Goal: Complete application form: Complete application form

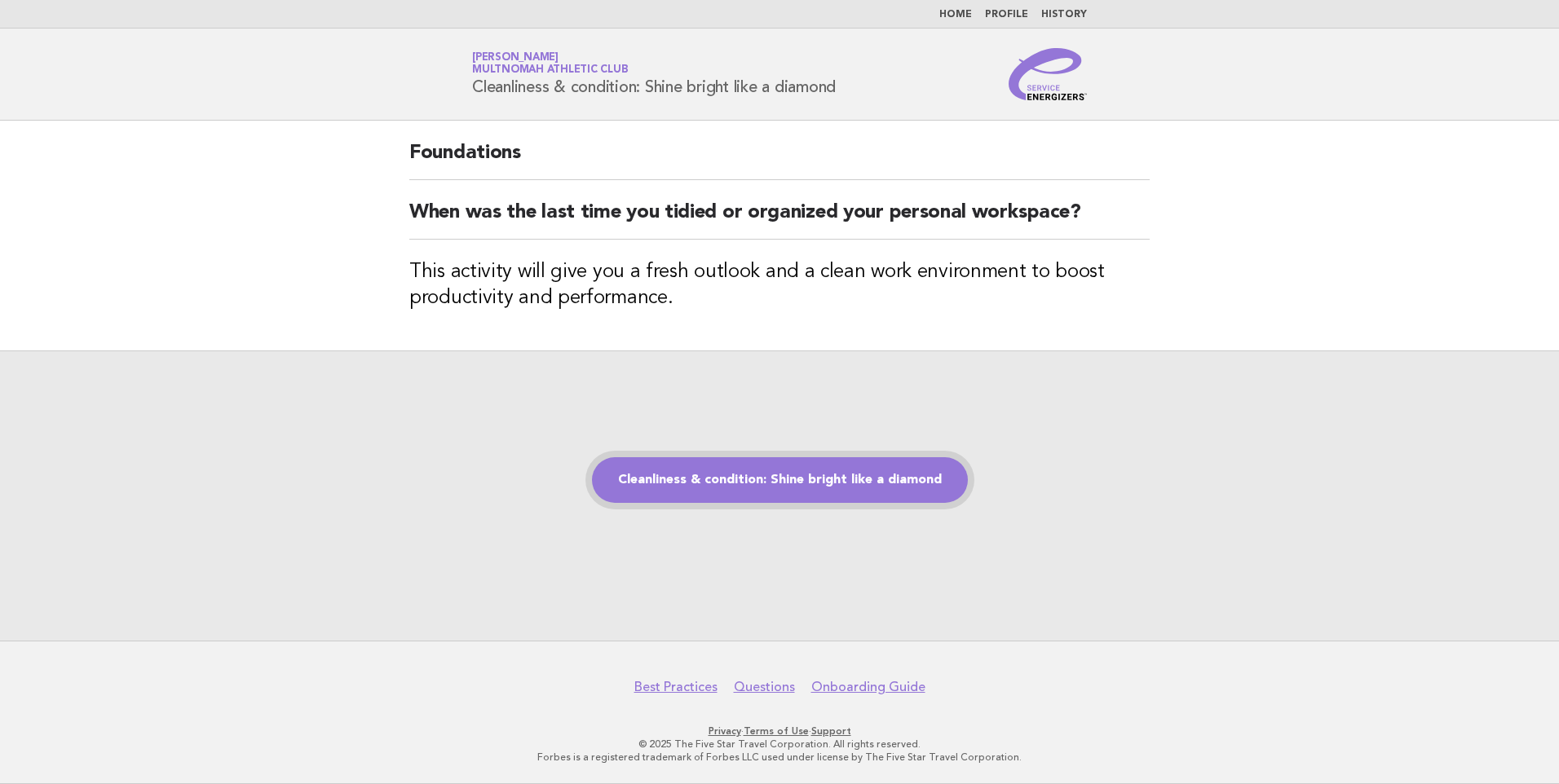
click at [757, 354] on link "Cleanliness & condition: Shine bright like a diamond" at bounding box center [779, 480] width 376 height 46
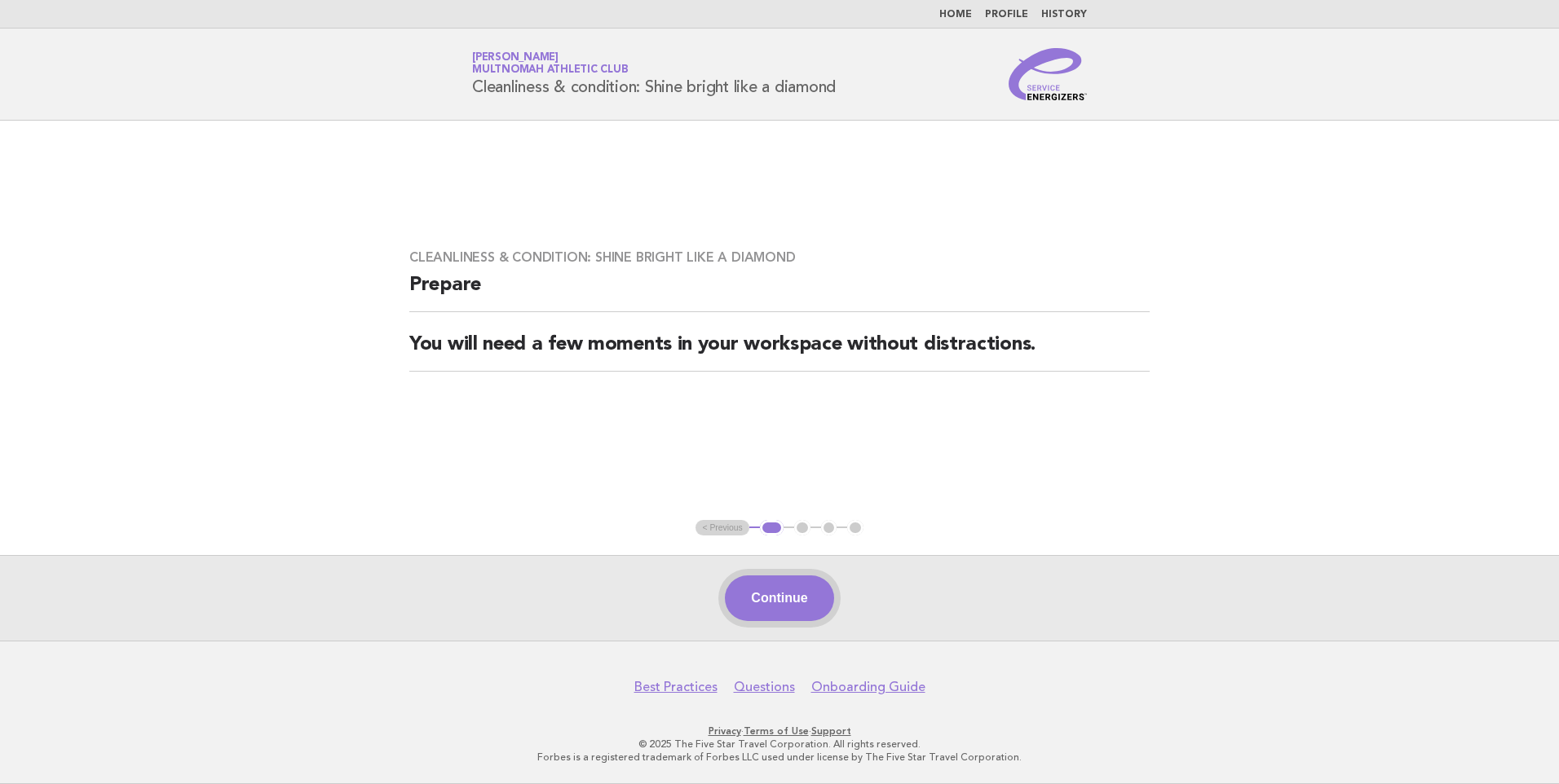
click at [775, 597] on button "Continue" at bounding box center [779, 597] width 109 height 46
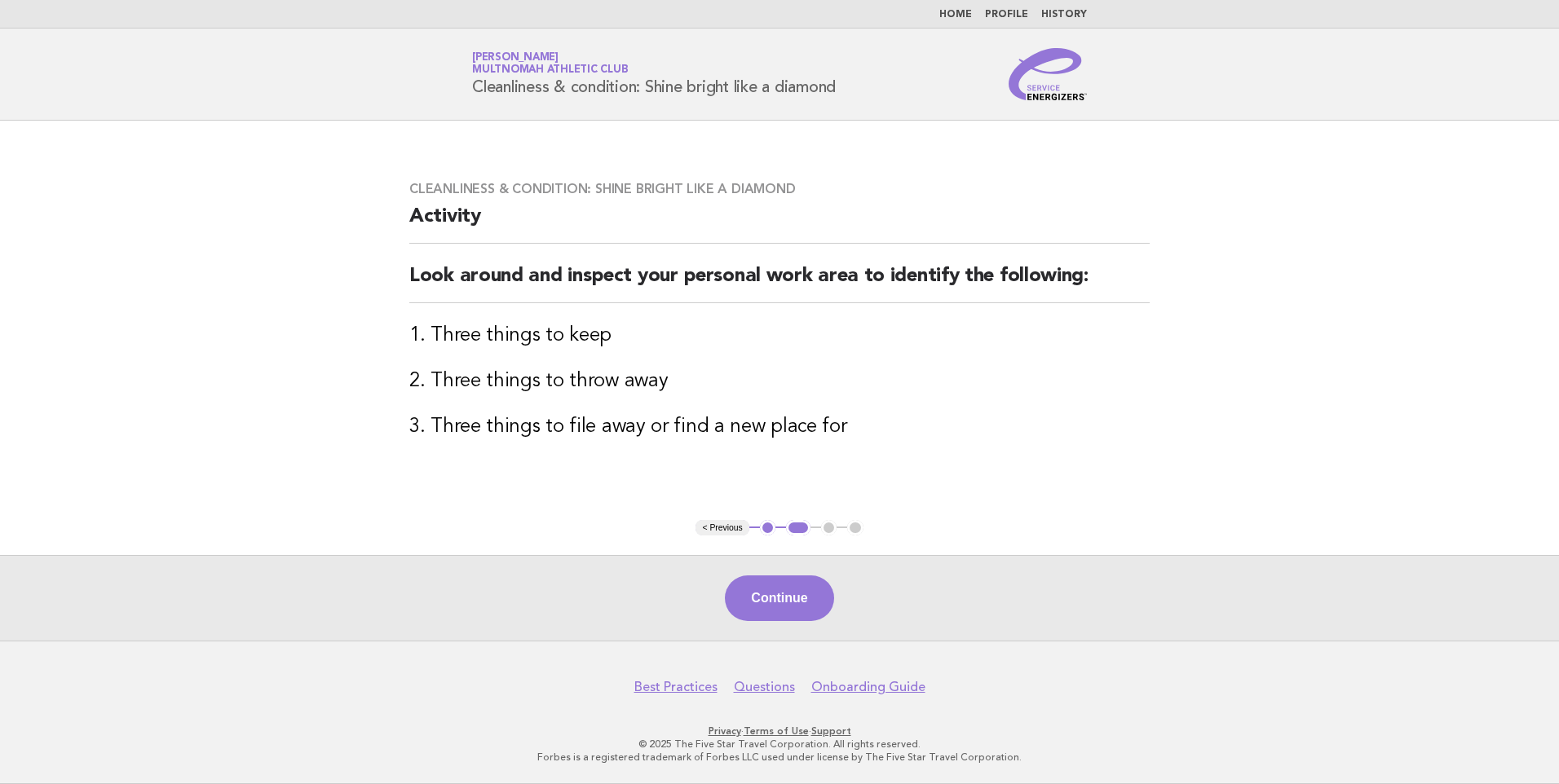
click at [774, 596] on button "Continue" at bounding box center [779, 597] width 109 height 46
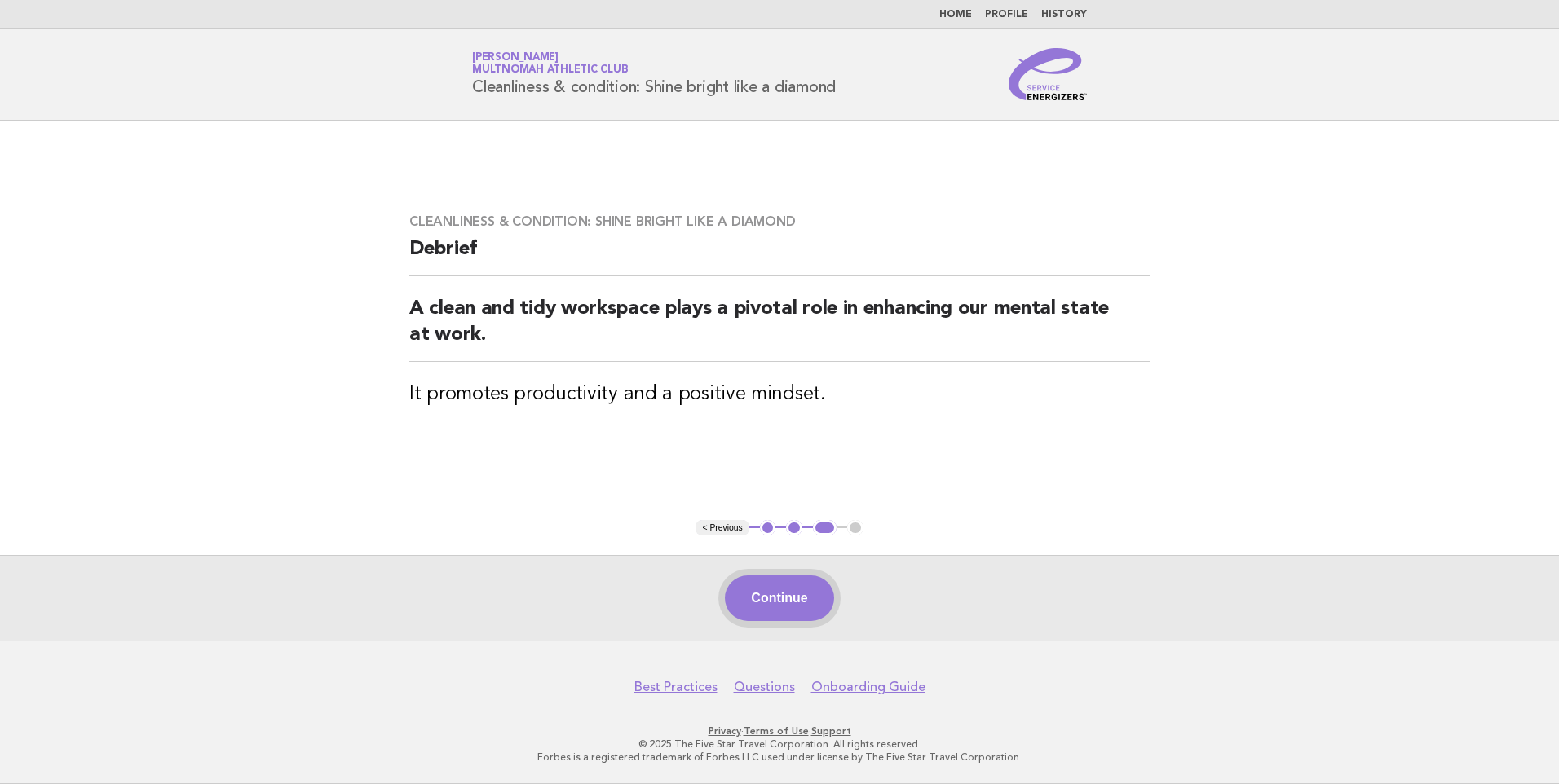
click at [800, 596] on button "Continue" at bounding box center [779, 597] width 109 height 46
